Goal: Information Seeking & Learning: Learn about a topic

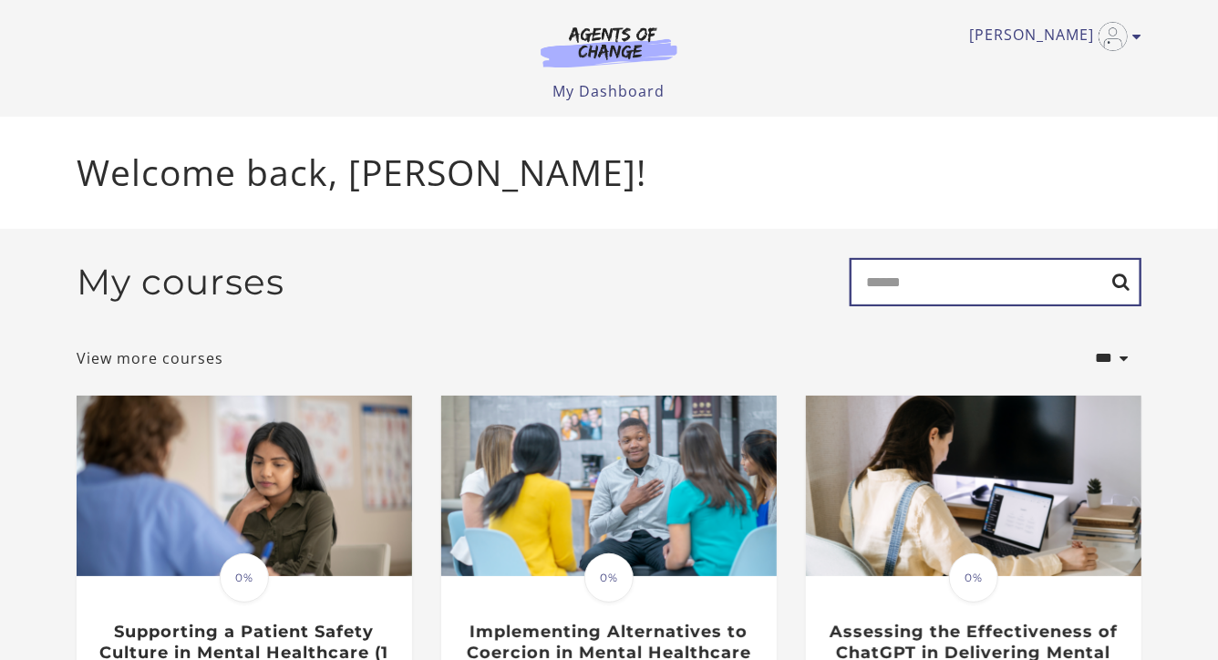
click at [957, 288] on input "Search" at bounding box center [996, 282] width 292 height 48
type input "********"
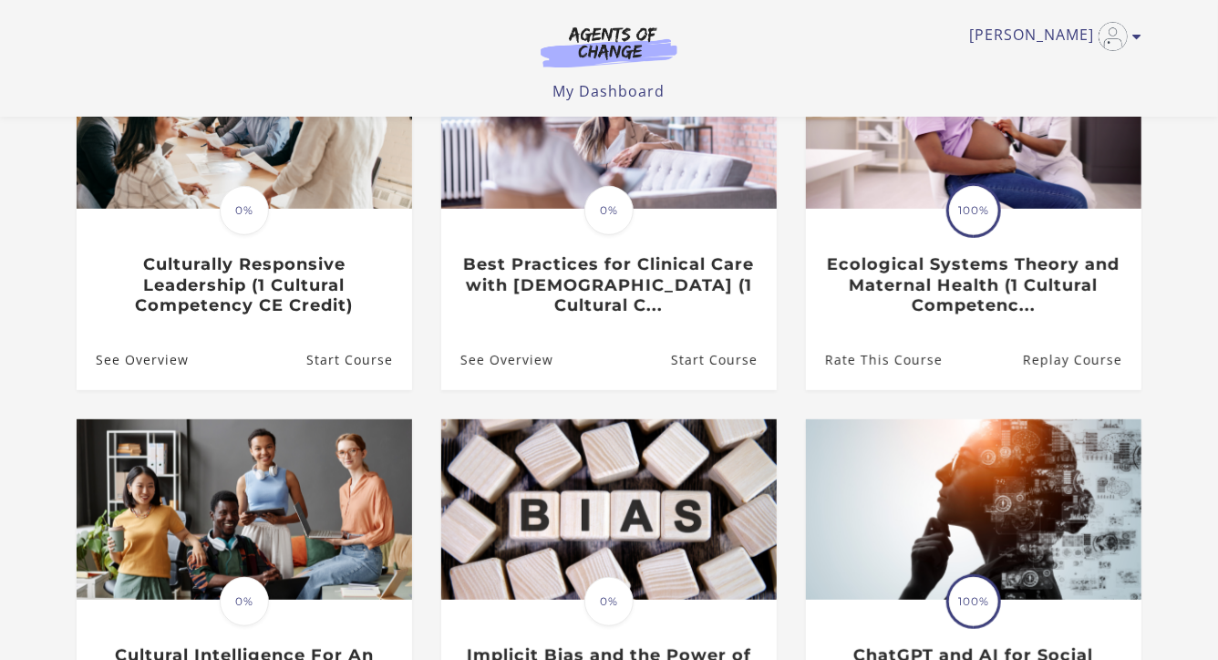
scroll to position [284, 0]
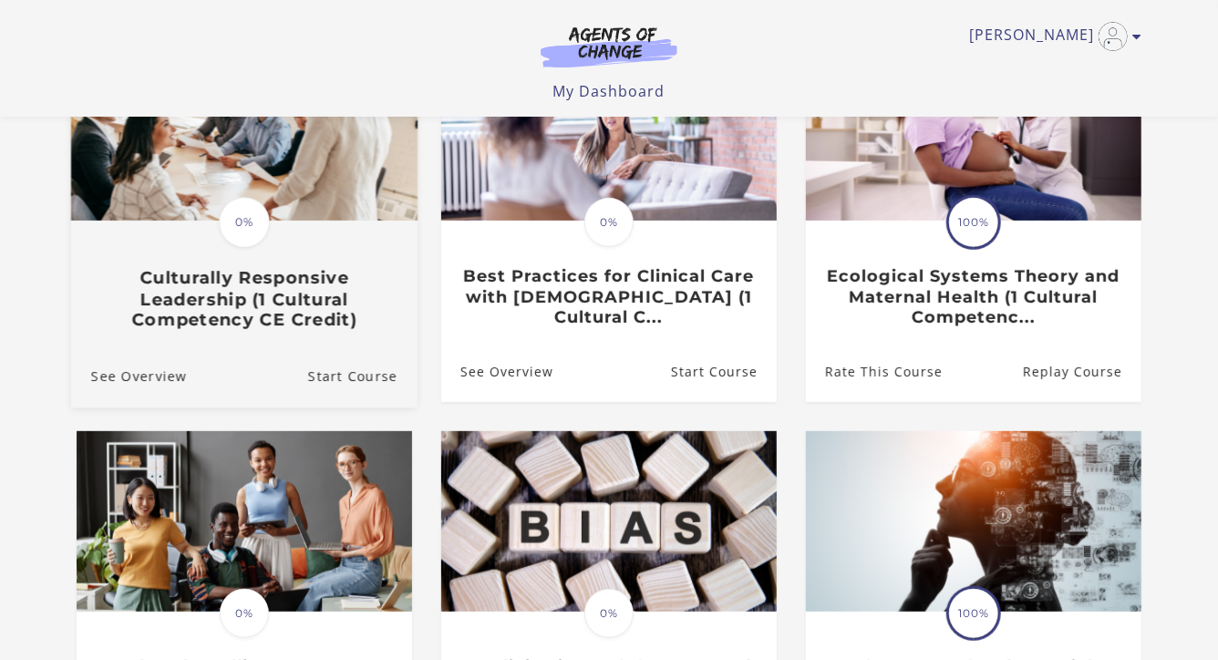
click at [303, 301] on h3 "Culturally Responsive Leadership (1 Cultural Competency CE Credit)" at bounding box center [244, 300] width 306 height 64
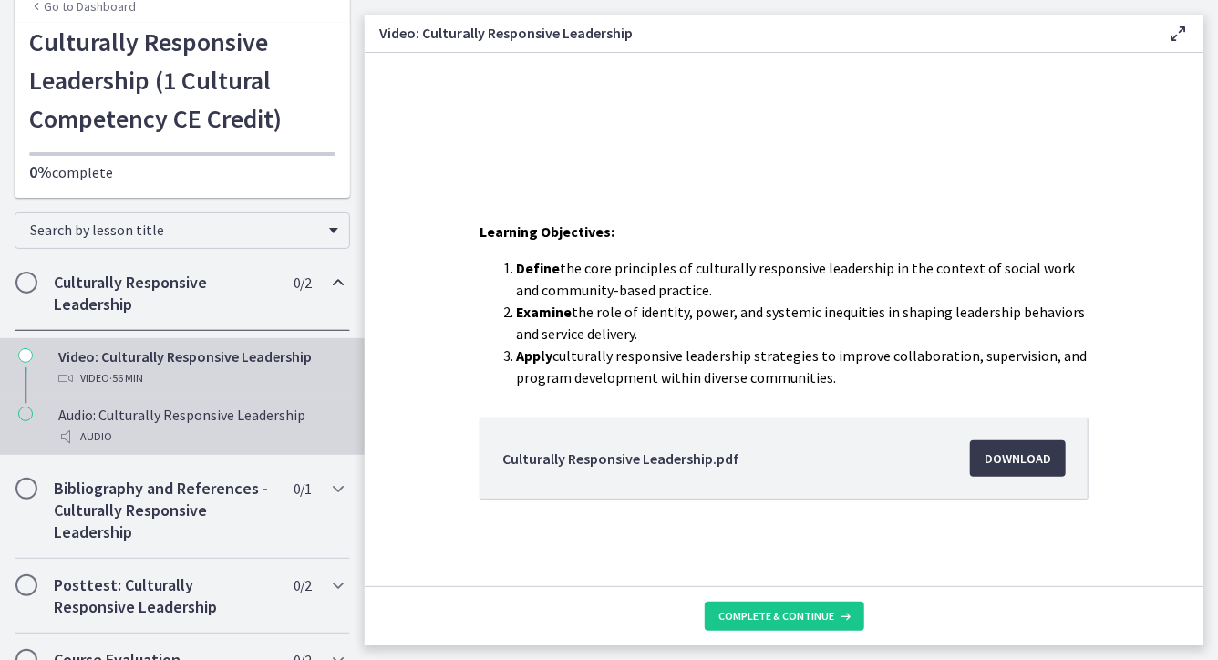
scroll to position [116, 0]
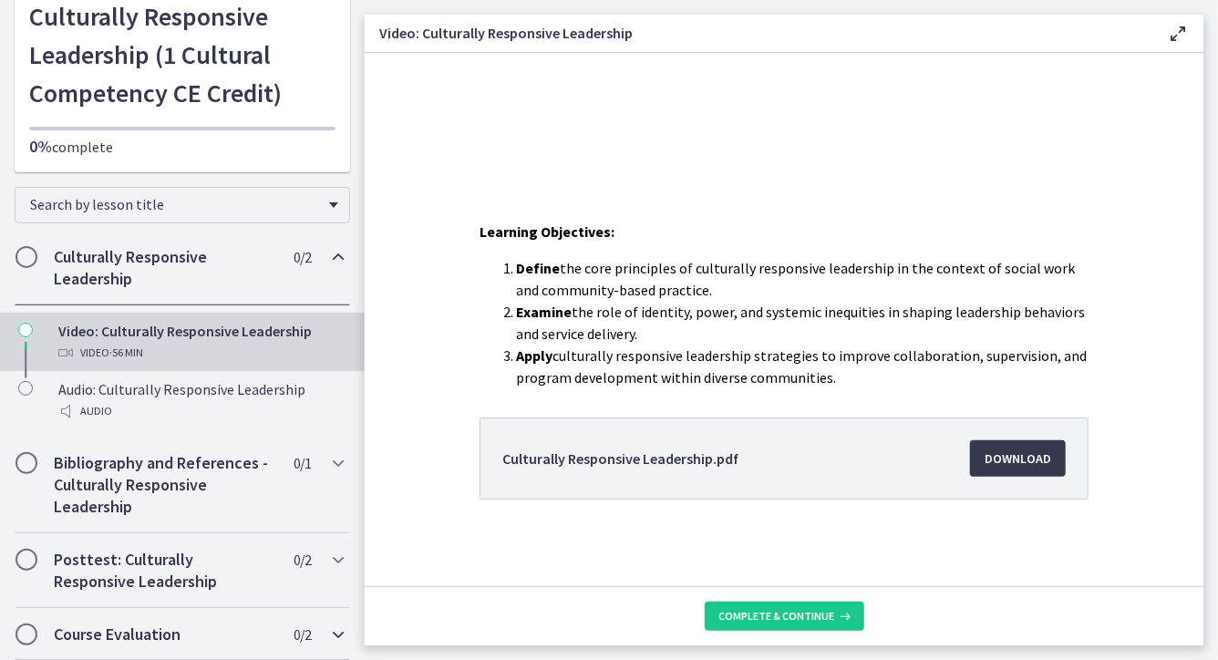
click at [305, 624] on span "0 / 2 Completed" at bounding box center [302, 635] width 17 height 22
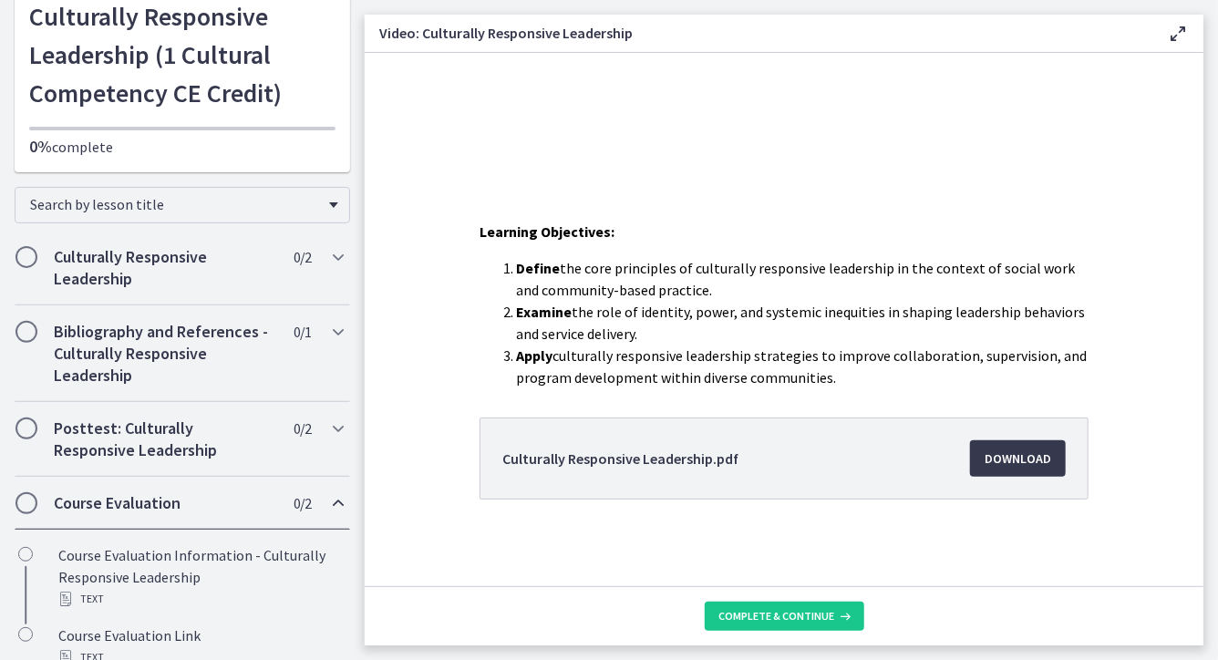
scroll to position [138, 0]
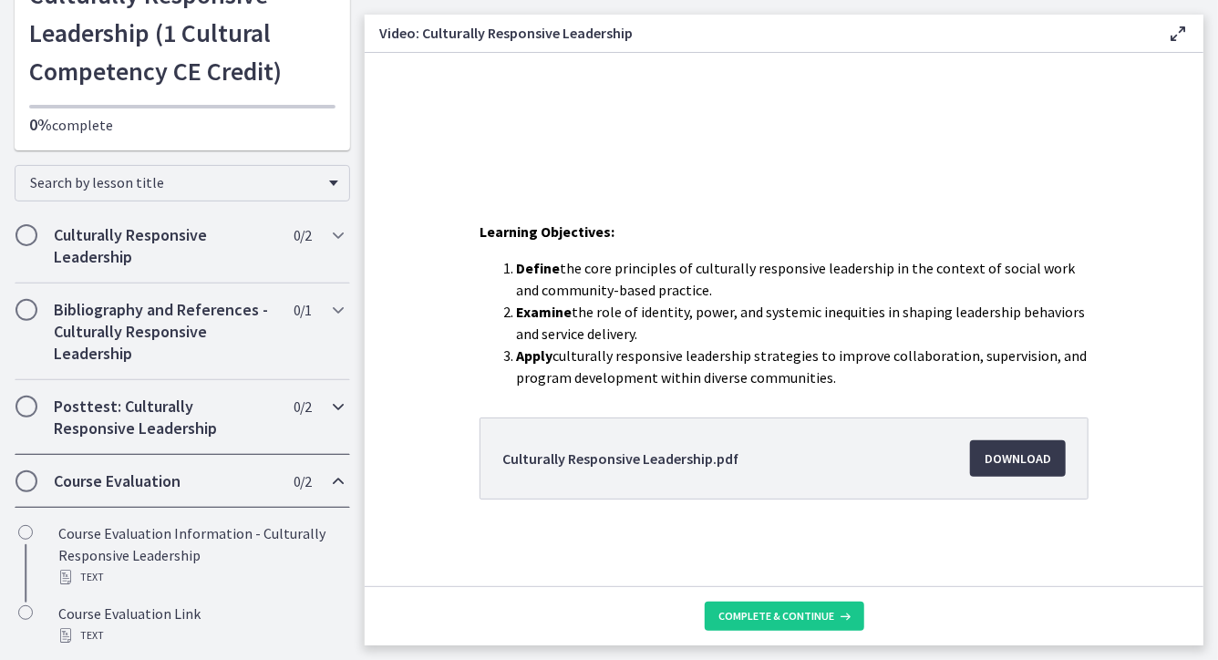
click at [339, 389] on div "Posttest: Culturally Responsive Leadership 0 / 2 Completed" at bounding box center [183, 417] width 336 height 75
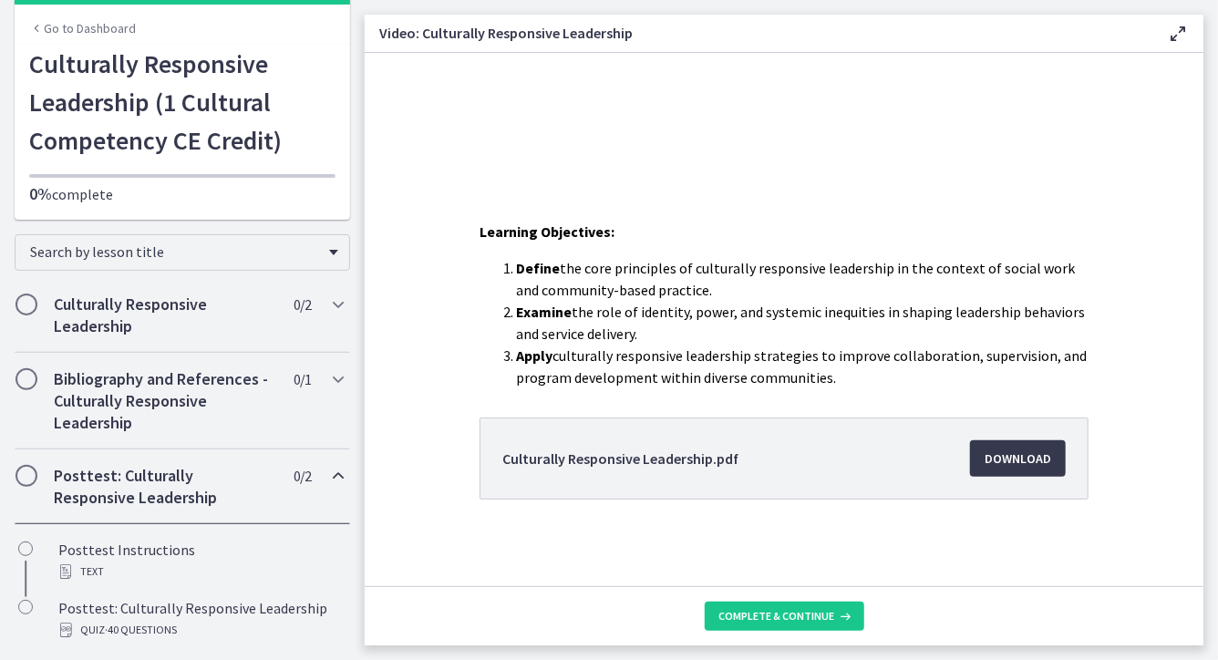
scroll to position [67, 0]
click at [326, 387] on div "Bibliography and References - Culturally Responsive Leadership 0 / 1 Completed" at bounding box center [183, 402] width 336 height 97
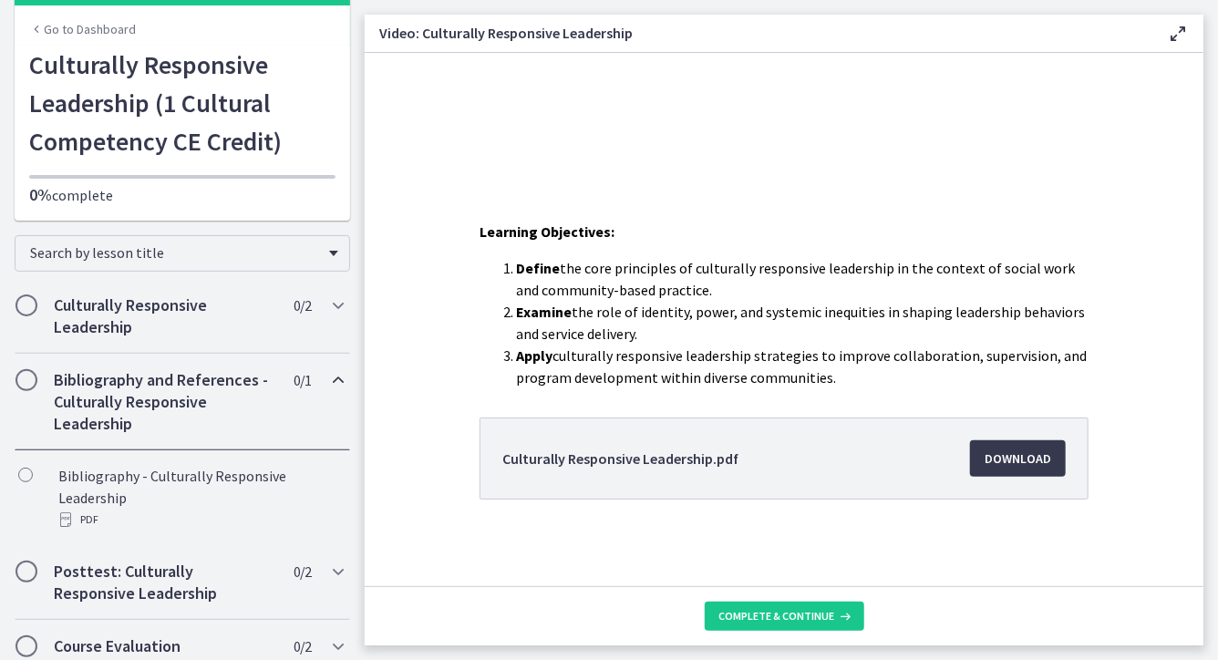
scroll to position [0, 0]
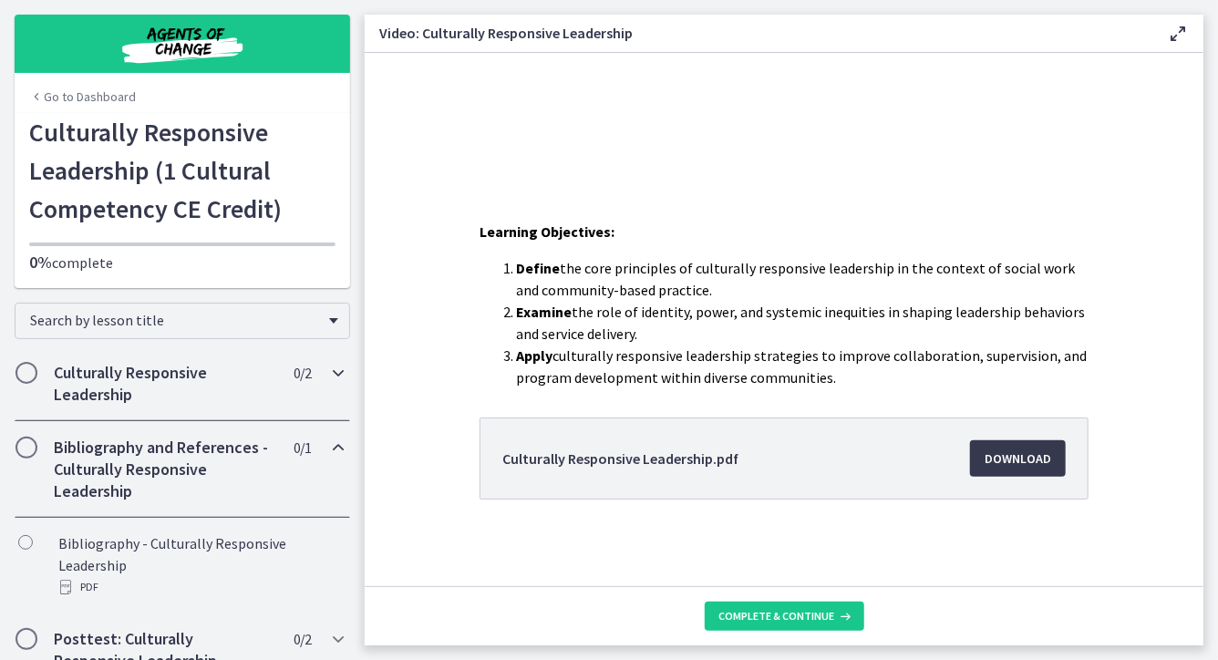
click at [326, 387] on div "Culturally Responsive Leadership 0 / 2 Completed" at bounding box center [183, 384] width 336 height 75
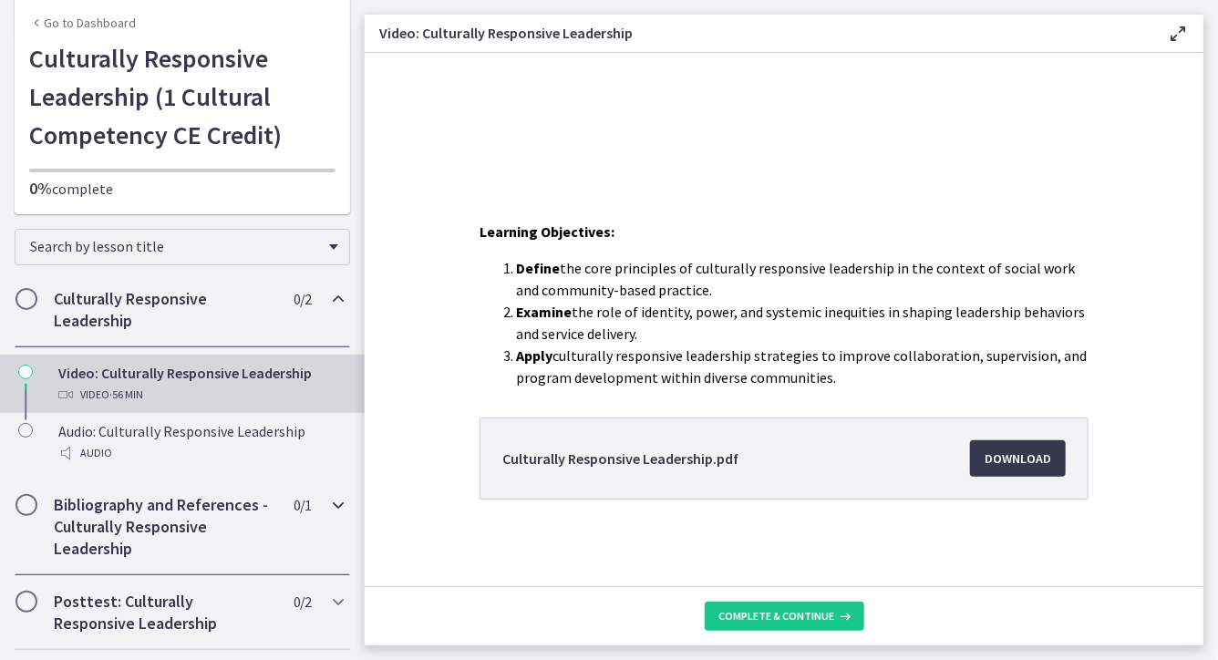
click at [310, 506] on span "0 / 1 Completed" at bounding box center [302, 505] width 17 height 22
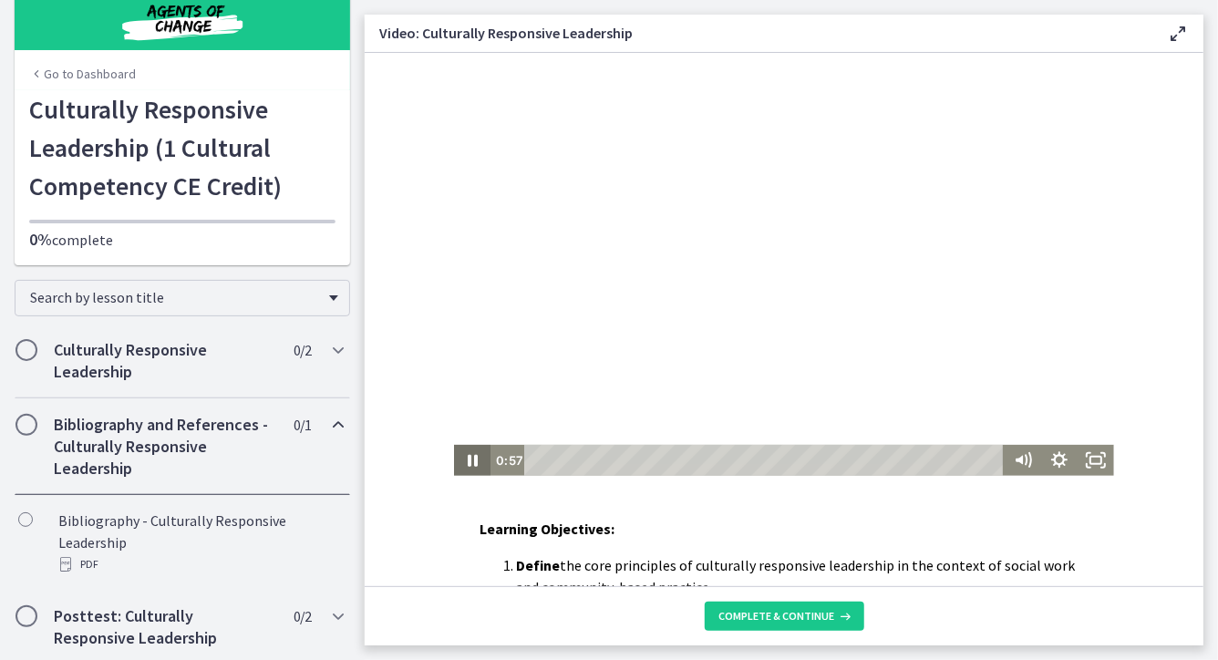
click at [470, 465] on icon "Pause" at bounding box center [472, 460] width 10 height 12
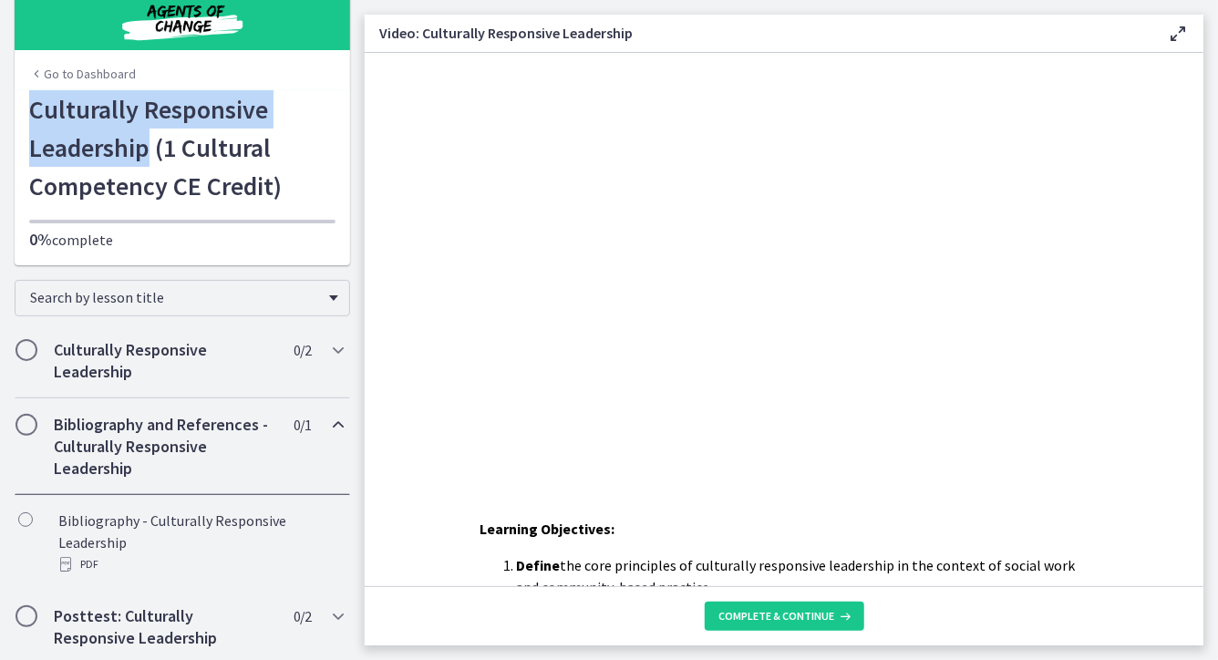
drag, startPoint x: 33, startPoint y: 109, endPoint x: 151, endPoint y: 155, distance: 127.4
click at [151, 155] on h1 "Culturally Responsive Leadership (1 Cultural Competency CE Credit)" at bounding box center [182, 147] width 306 height 115
copy h1 "Culturally Responsive Leadership"
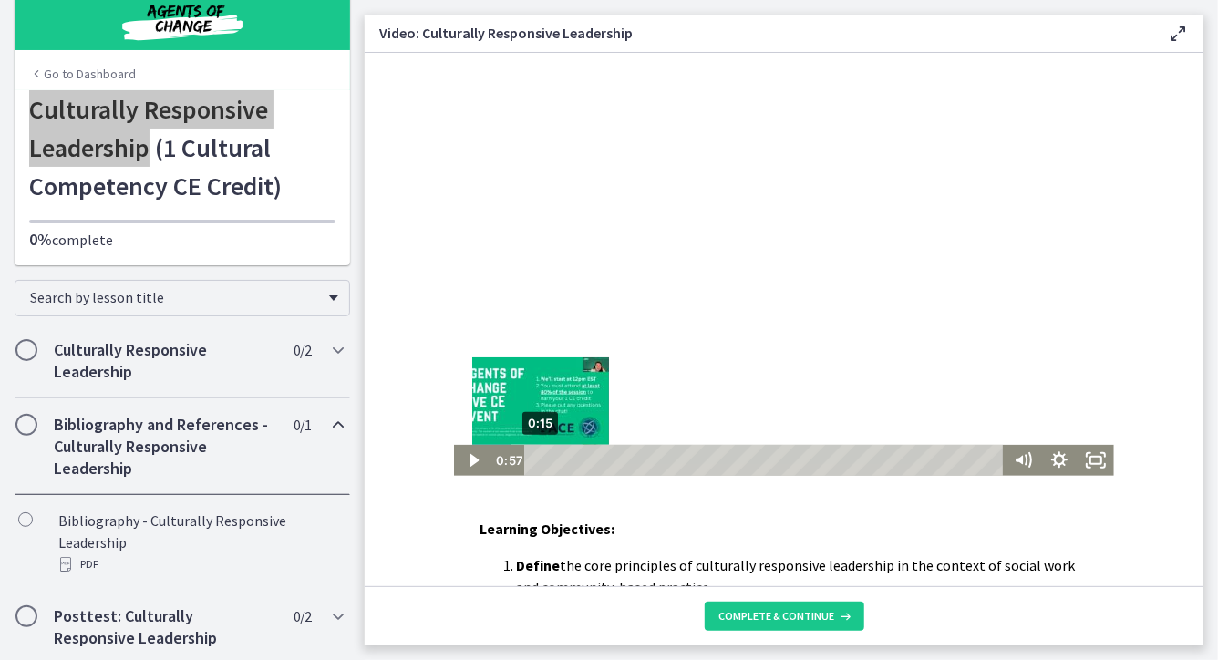
click at [540, 461] on div "Playbar" at bounding box center [545, 459] width 10 height 10
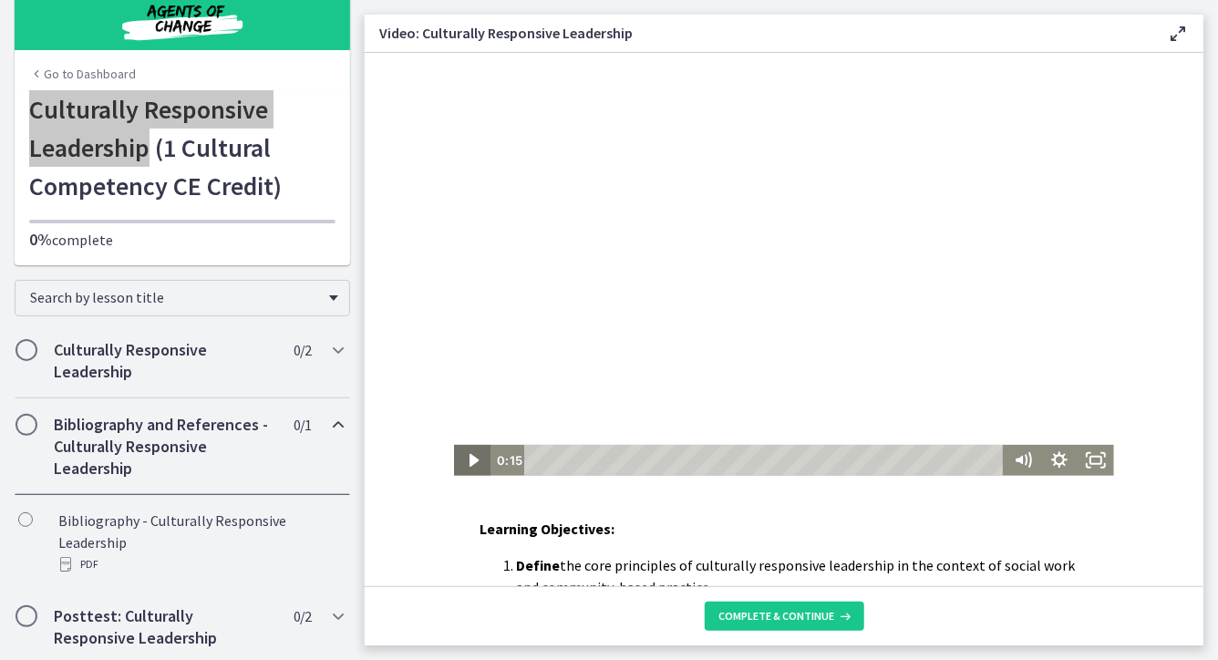
click at [469, 461] on icon "Play Video" at bounding box center [472, 459] width 9 height 13
click at [469, 457] on icon "Pause" at bounding box center [472, 460] width 10 height 12
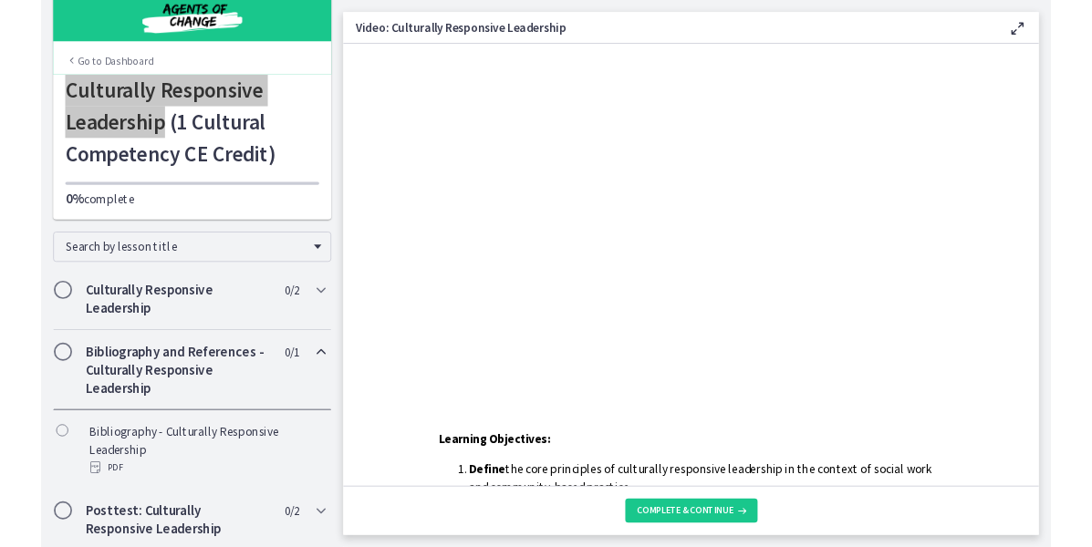
scroll to position [12, 0]
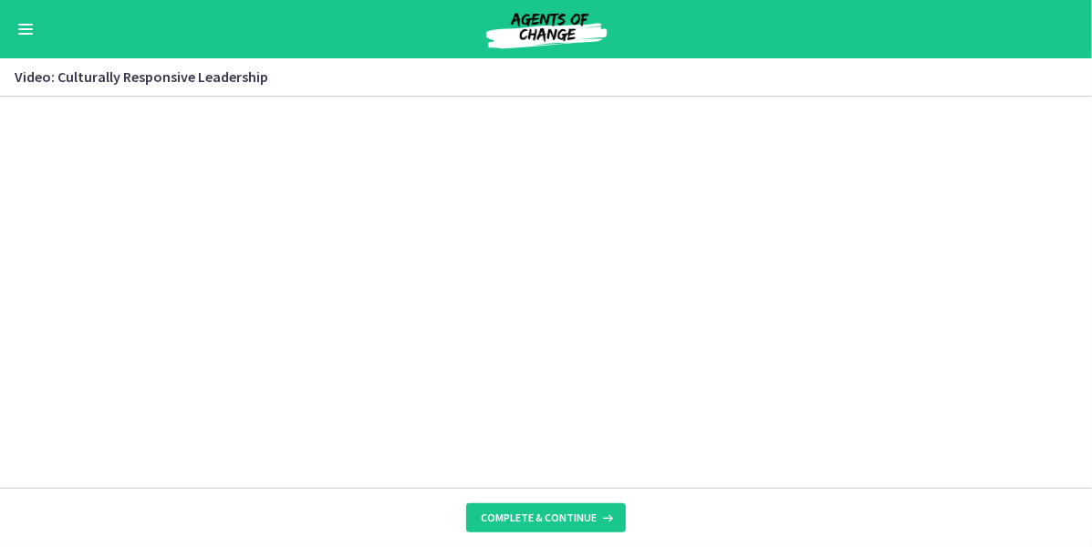
click at [16, 25] on button "Enable menu" at bounding box center [26, 29] width 22 height 22
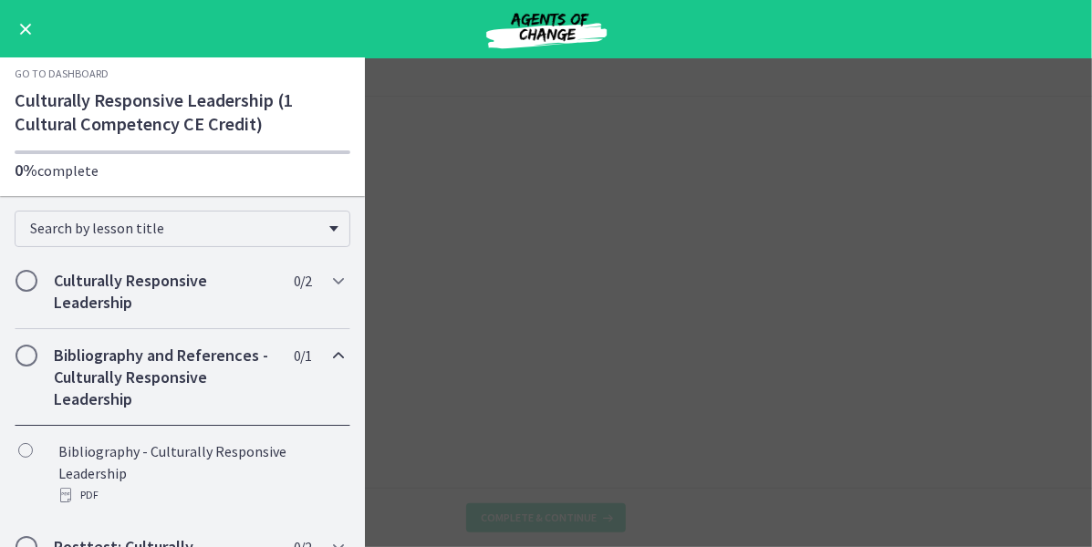
click at [258, 117] on h1 "Culturally Responsive Leadership (1 Cultural Competency CE Credit)" at bounding box center [183, 111] width 336 height 47
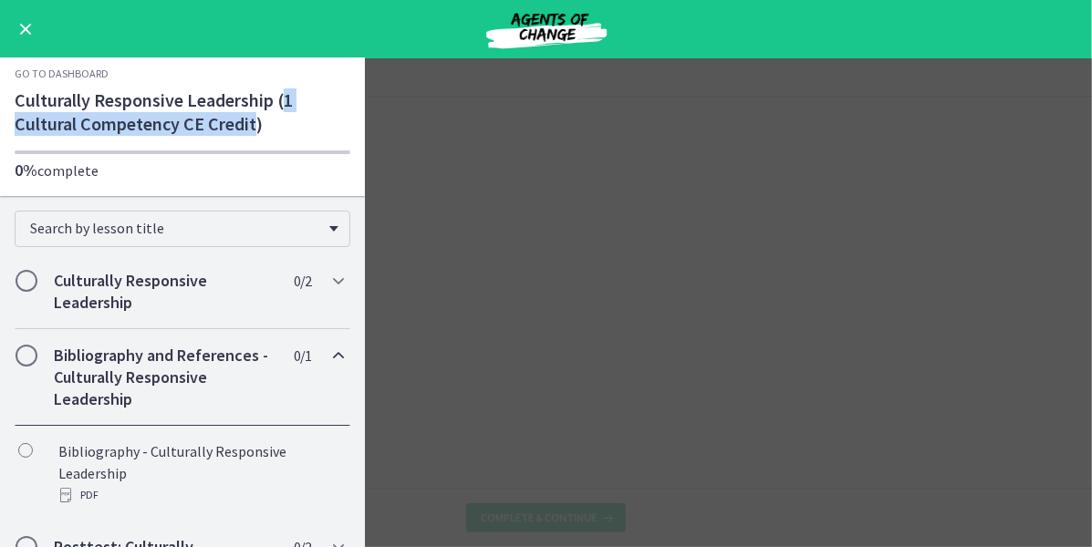
drag, startPoint x: 286, startPoint y: 102, endPoint x: 254, endPoint y: 128, distance: 40.9
click at [254, 128] on h1 "Culturally Responsive Leadership (1 Cultural Competency CE Credit)" at bounding box center [183, 111] width 336 height 47
copy h1 "1 Cultural Competency CE Credit"
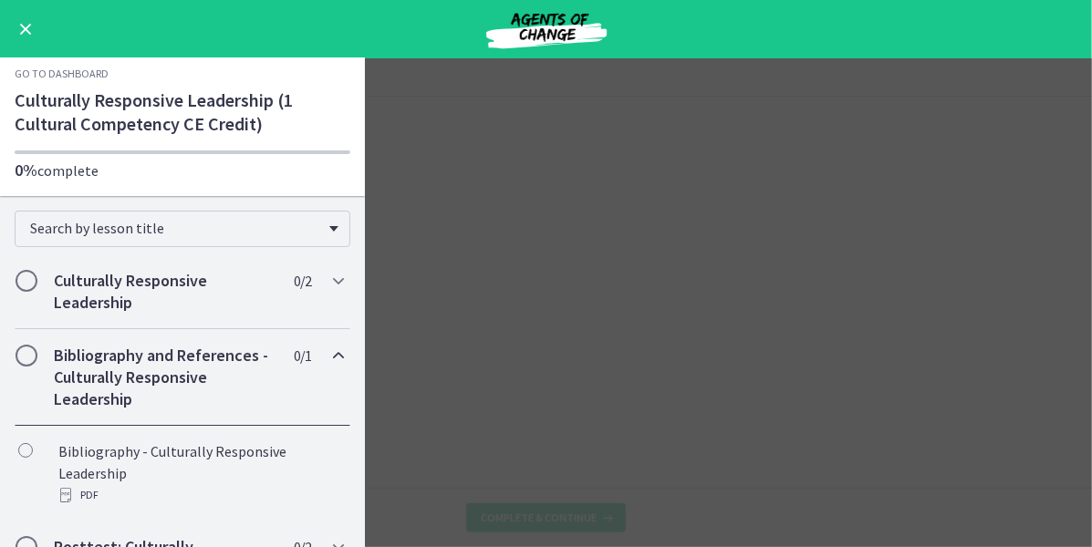
click at [304, 118] on h1 "Culturally Responsive Leadership (1 Cultural Competency CE Credit)" at bounding box center [183, 111] width 336 height 47
click at [32, 29] on span "Enable menu" at bounding box center [25, 29] width 15 height 2
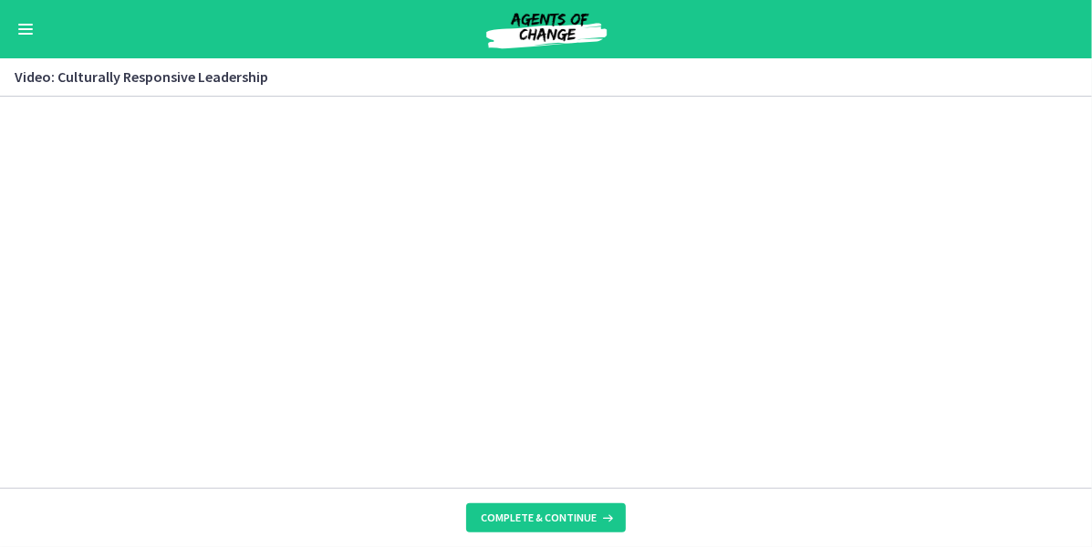
click at [26, 28] on span "Enable menu" at bounding box center [25, 29] width 15 height 2
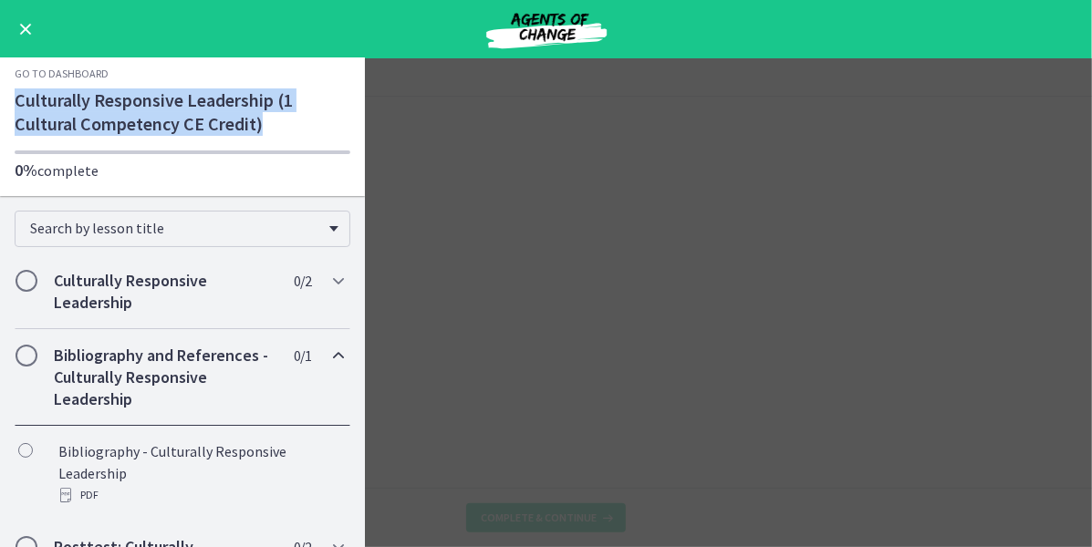
drag, startPoint x: 16, startPoint y: 98, endPoint x: 275, endPoint y: 128, distance: 260.7
click at [275, 128] on h1 "Culturally Responsive Leadership (1 Cultural Competency CE Credit)" at bounding box center [183, 111] width 336 height 47
copy h1 "Culturally Responsive Leadership (1 Cultural Competency CE Credit)"
click at [275, 128] on h1 "Culturally Responsive Leadership (1 Cultural Competency CE Credit)" at bounding box center [183, 111] width 336 height 47
